Goal: Task Accomplishment & Management: Manage account settings

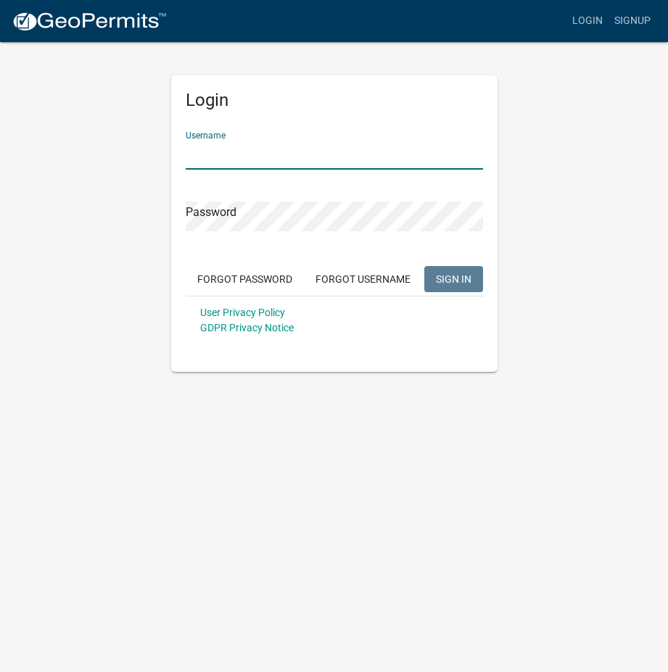
click at [232, 149] on input "Username" at bounding box center [334, 155] width 297 height 30
click at [636, 17] on link "Signup" at bounding box center [633, 21] width 48 height 28
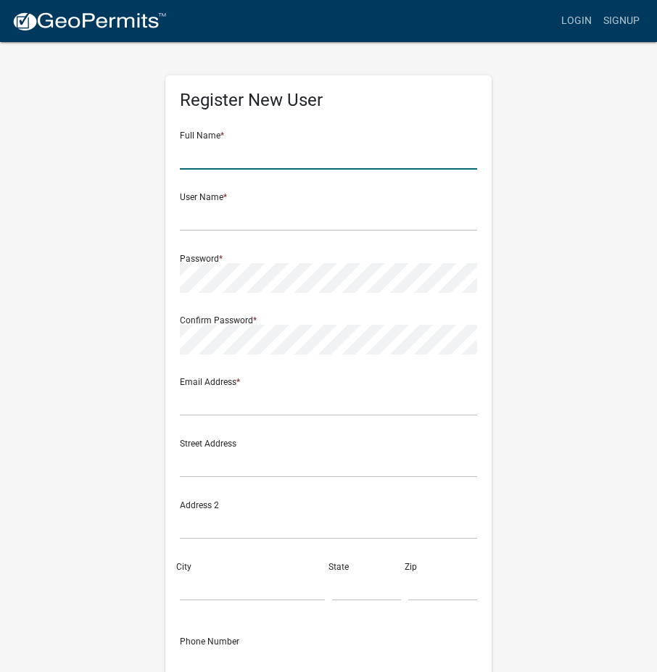
click at [246, 152] on input "text" at bounding box center [328, 155] width 297 height 30
type input "[PERSON_NAME]"
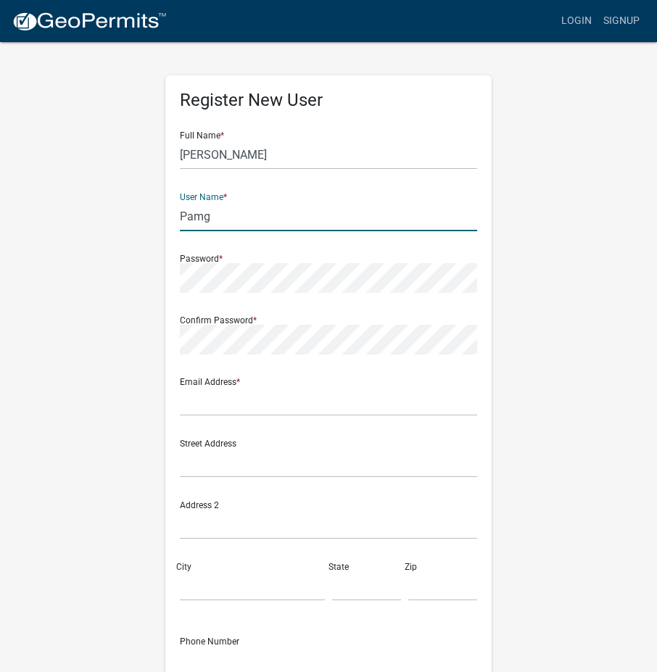
type input "Pamg"
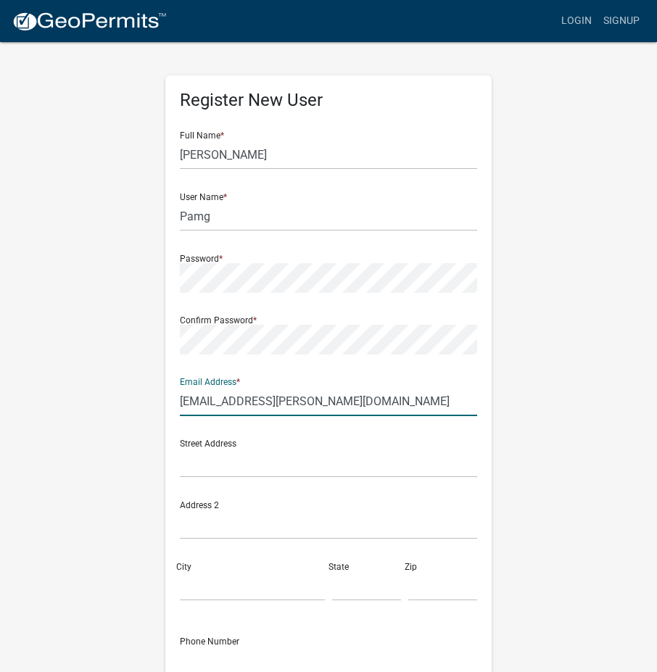
type input "[EMAIL_ADDRESS][PERSON_NAME][DOMAIN_NAME]"
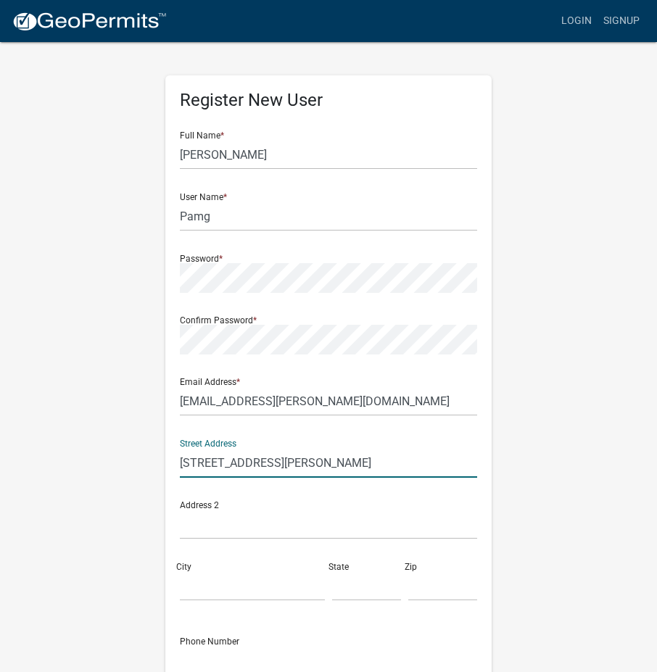
type input "[STREET_ADDRESS][PERSON_NAME]"
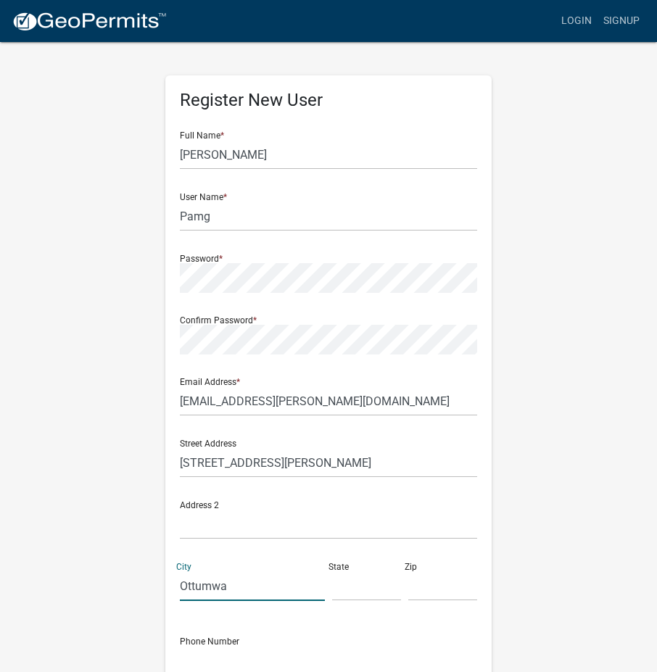
type input "Ottumwa"
type input "[US_STATE]"
type input "52501"
click at [4, 464] on wm-register-view "more_horiz Login Signup Register New User Full Name * [PERSON_NAME] User Name *…" at bounding box center [328, 408] width 657 height 817
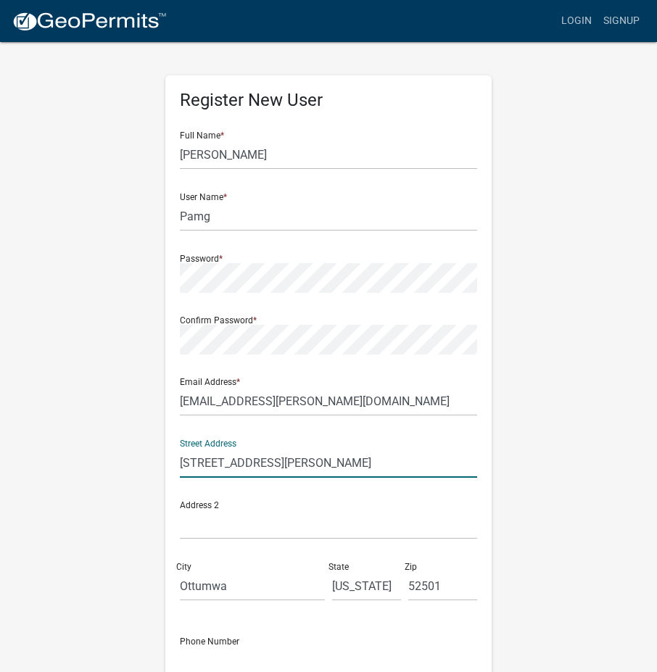
click at [208, 461] on input "[STREET_ADDRESS][PERSON_NAME]" at bounding box center [328, 463] width 297 height 30
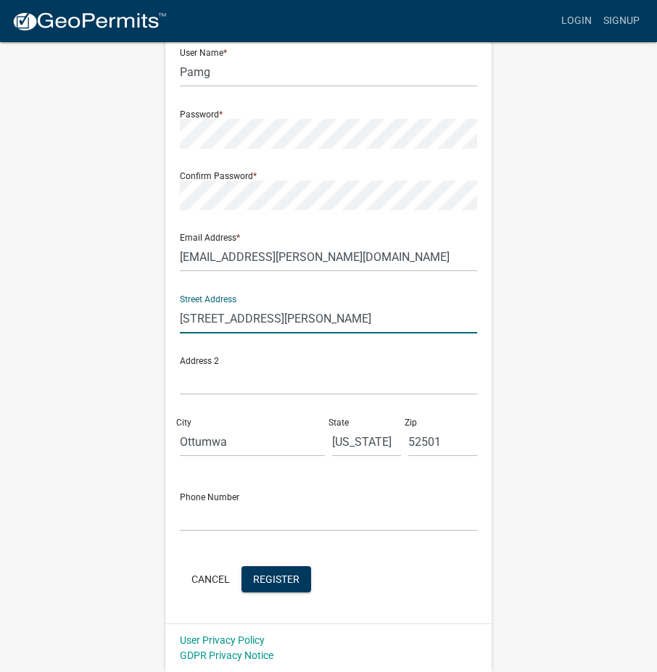
type input "[STREET_ADDRESS][PERSON_NAME]"
click at [195, 514] on input "text" at bounding box center [328, 517] width 297 height 30
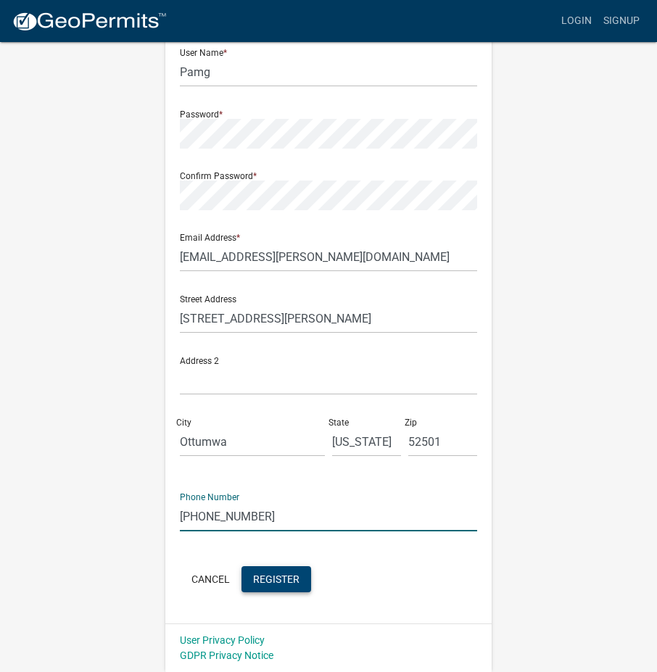
type input "[PHONE_NUMBER]"
click at [299, 577] on span "Register" at bounding box center [276, 579] width 46 height 12
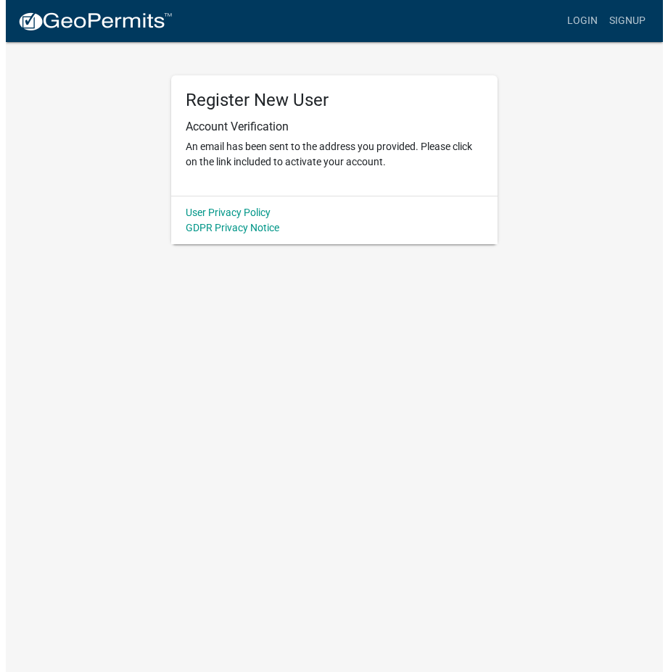
scroll to position [0, 0]
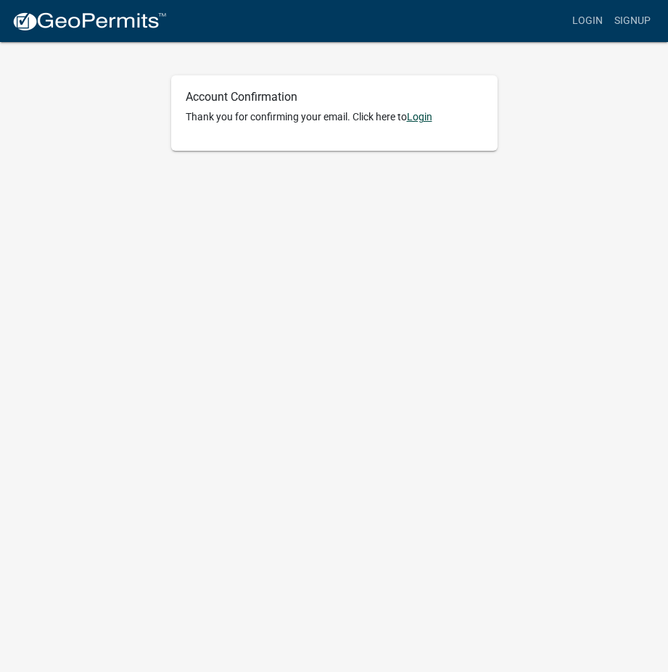
click at [428, 115] on link "Login" at bounding box center [419, 117] width 25 height 12
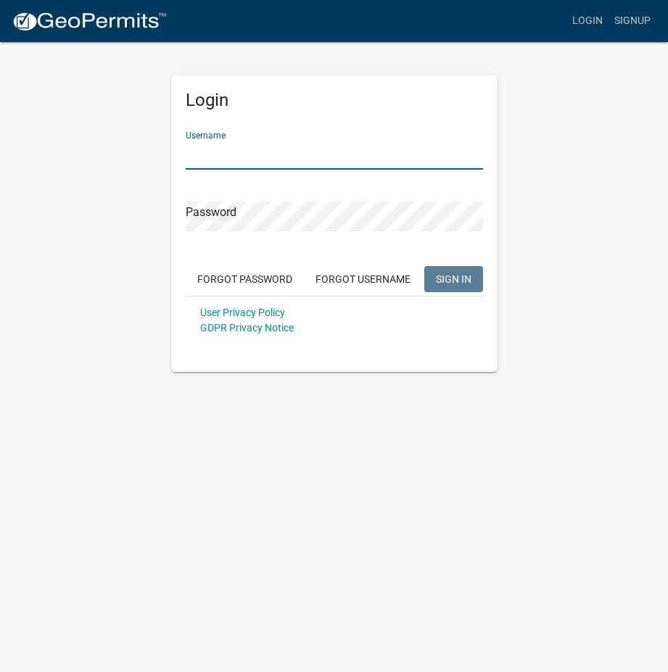
click at [263, 146] on input "Username" at bounding box center [334, 155] width 297 height 30
type input "Pamg"
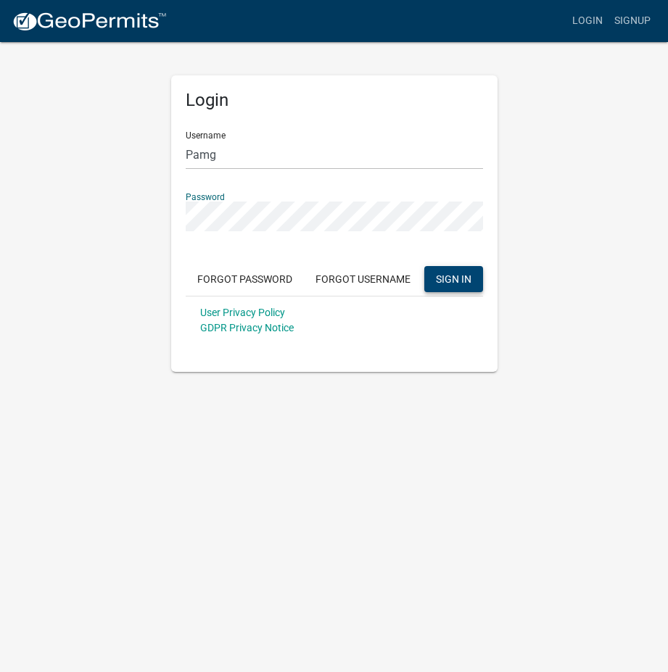
click at [450, 278] on span "SIGN IN" at bounding box center [454, 279] width 36 height 12
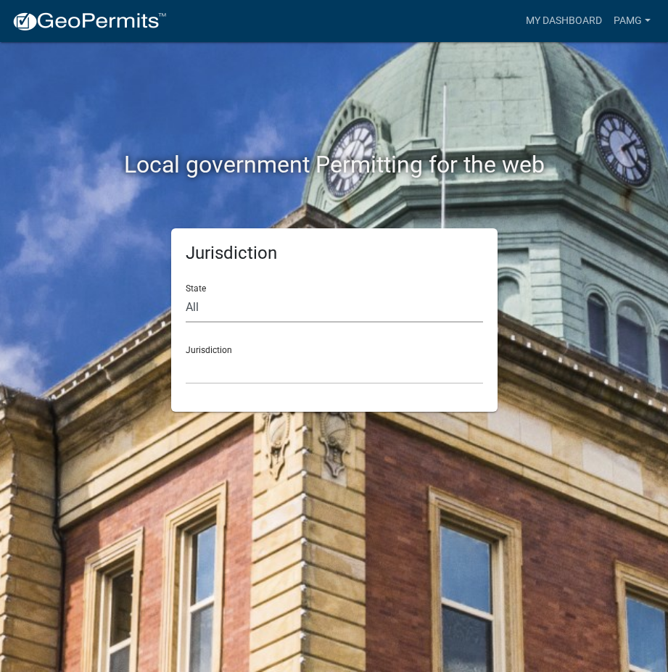
click at [202, 305] on select "All Colorado Georgia Indiana Iowa Kansas Minnesota Ohio South Carolina Wisconsin" at bounding box center [334, 308] width 297 height 30
select select "[US_STATE]"
click at [186, 293] on select "All Colorado Georgia Indiana Iowa Kansas Minnesota Ohio South Carolina Wisconsin" at bounding box center [334, 308] width 297 height 30
click at [257, 366] on select "Boone County, Iowa Butler County, Iowa Cerro Gordo County, Iowa City of Harlan,…" at bounding box center [334, 370] width 297 height 30
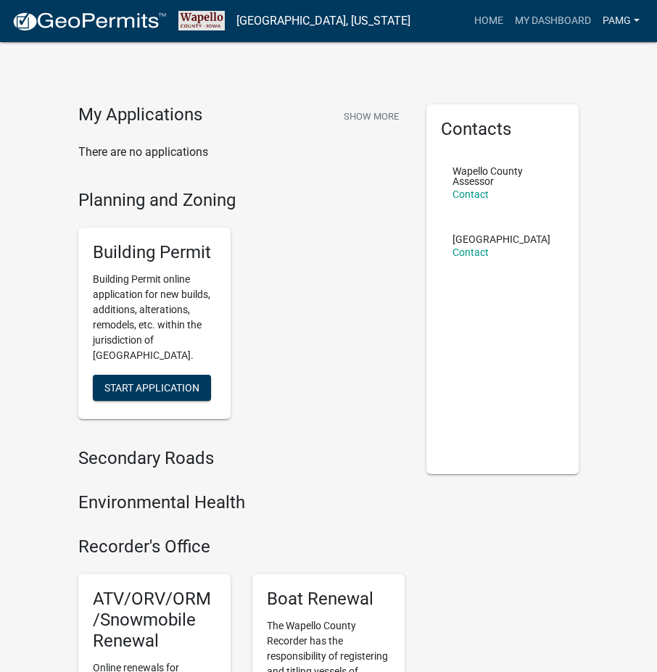
click at [634, 15] on link "Pamg" at bounding box center [621, 21] width 49 height 28
click at [566, 58] on link "Account" at bounding box center [587, 59] width 116 height 35
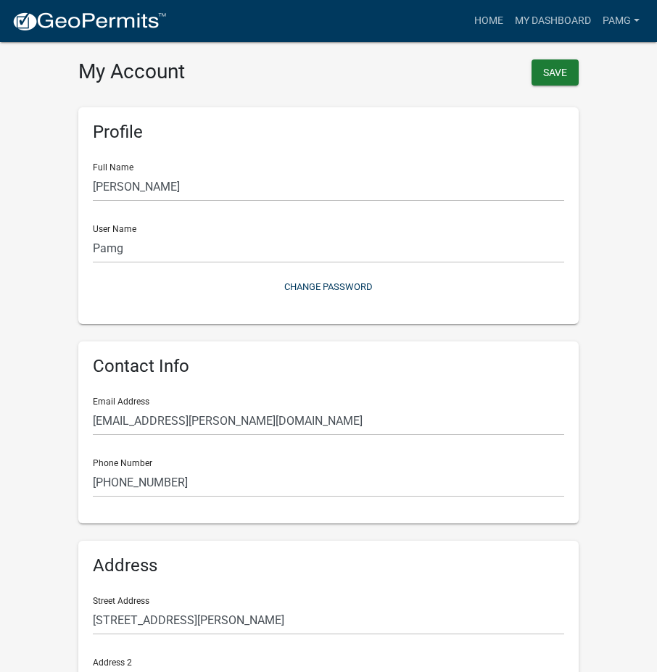
scroll to position [173, 0]
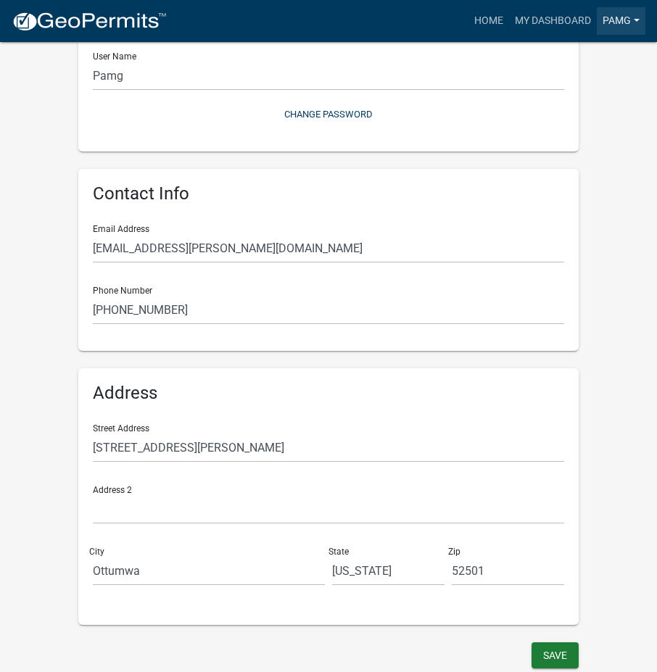
click at [642, 22] on link "Pamg" at bounding box center [621, 21] width 49 height 28
